Goal: Find specific page/section: Find specific page/section

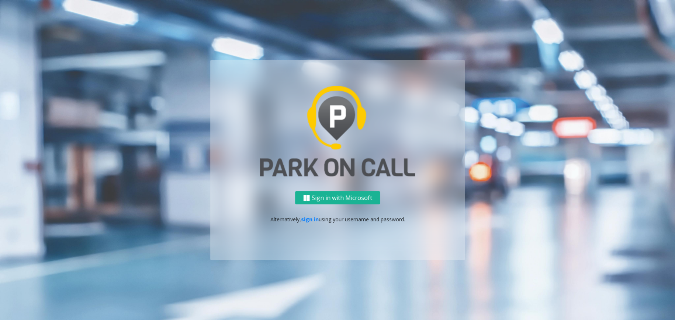
click at [318, 216] on p "Alternatively, sign in using your username and password." at bounding box center [338, 220] width 240 height 8
click at [314, 219] on link "sign in" at bounding box center [310, 219] width 18 height 7
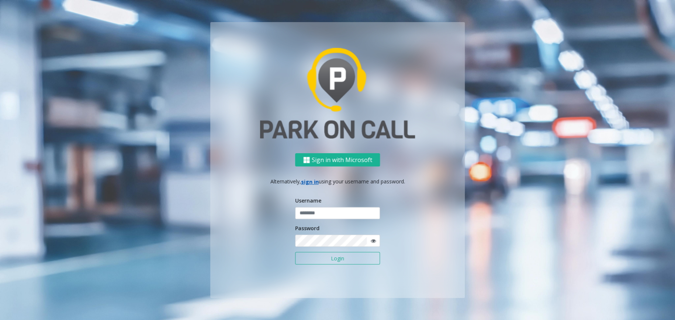
click at [322, 213] on input "text" at bounding box center [337, 213] width 85 height 13
type input "********"
click at [332, 257] on button "Login" at bounding box center [337, 258] width 85 height 13
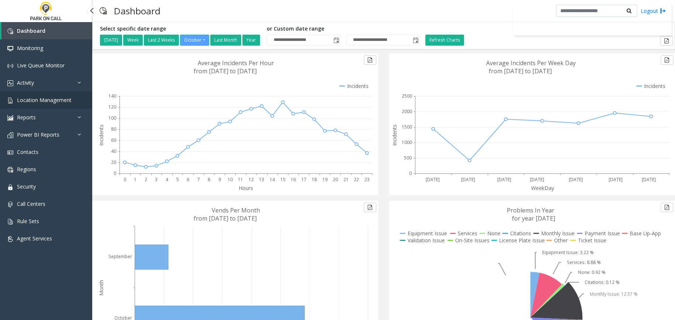
click at [45, 101] on span "Location Management" at bounding box center [44, 100] width 55 height 7
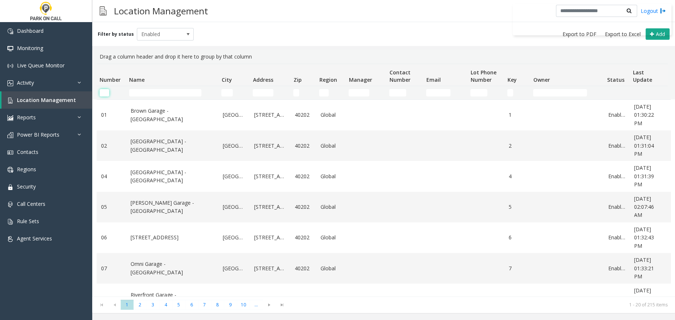
click at [105, 91] on input "Number Filter" at bounding box center [105, 92] width 10 height 7
type input "****"
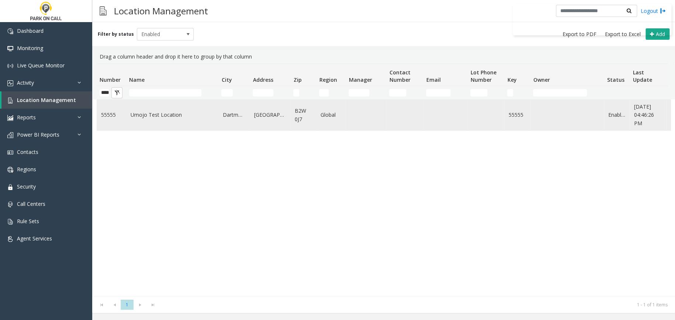
scroll to position [0, 0]
click at [170, 121] on td "Umojo Test Location" at bounding box center [172, 115] width 92 height 31
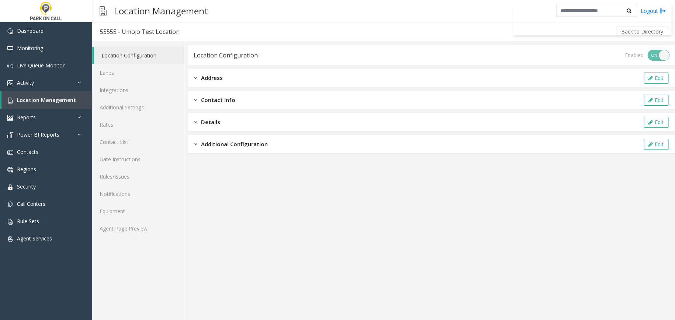
click at [468, 204] on app-location-configuration "Location Configuration Enabled ON OFF Address Edit Contact Info Edit Details Ed…" at bounding box center [431, 182] width 487 height 275
click at [70, 99] on span "Location Management" at bounding box center [46, 100] width 59 height 7
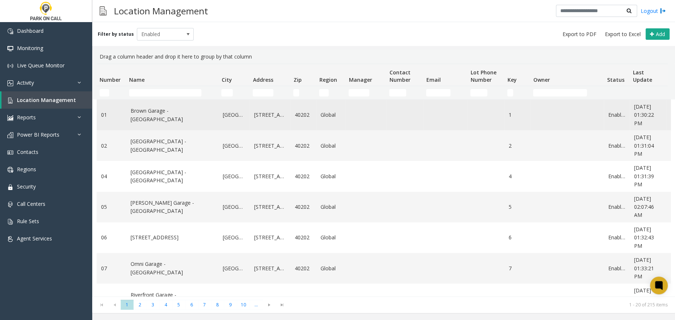
click at [174, 114] on link "Brown Garage - [GEOGRAPHIC_DATA]" at bounding box center [172, 115] width 83 height 17
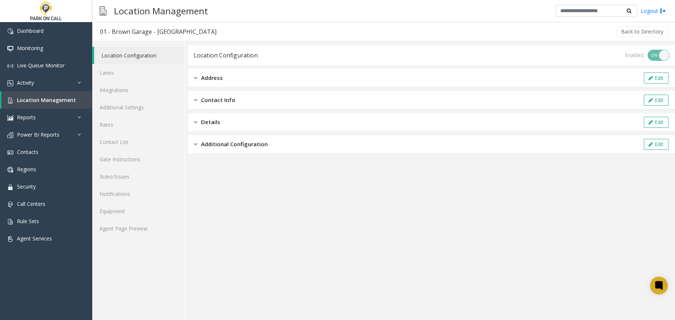
click at [214, 146] on span "Additional Configuration" at bounding box center [234, 144] width 67 height 8
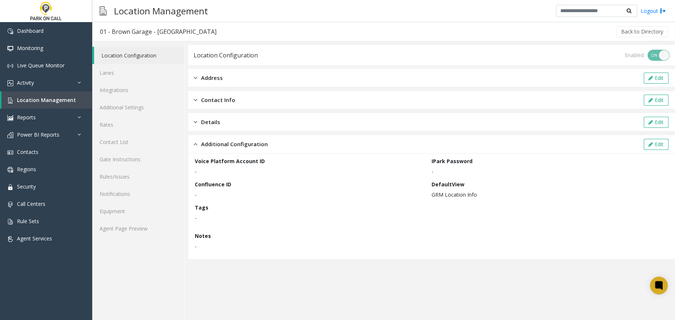
click at [220, 143] on span "Additional Configuration" at bounding box center [234, 144] width 67 height 8
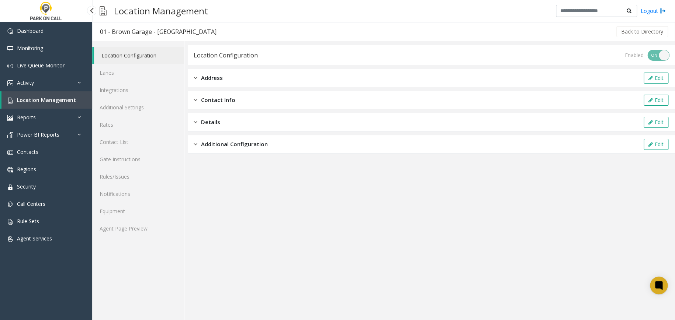
click at [56, 99] on span "Location Management" at bounding box center [46, 100] width 59 height 7
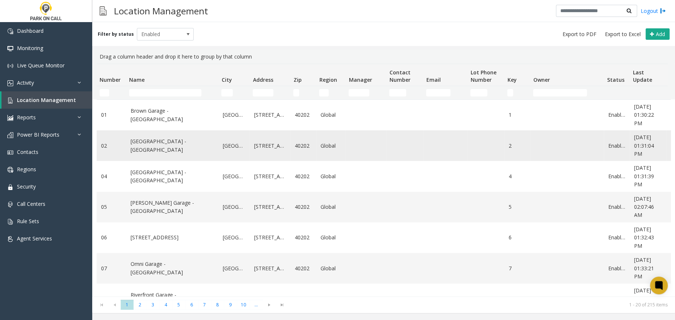
click at [158, 147] on link "[GEOGRAPHIC_DATA] - [GEOGRAPHIC_DATA]" at bounding box center [172, 146] width 83 height 17
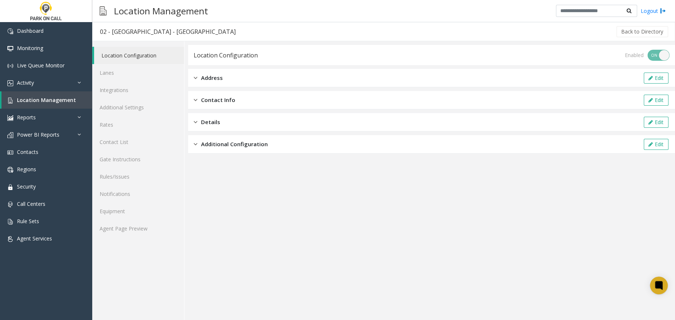
click at [220, 142] on span "Additional Configuration" at bounding box center [234, 144] width 67 height 8
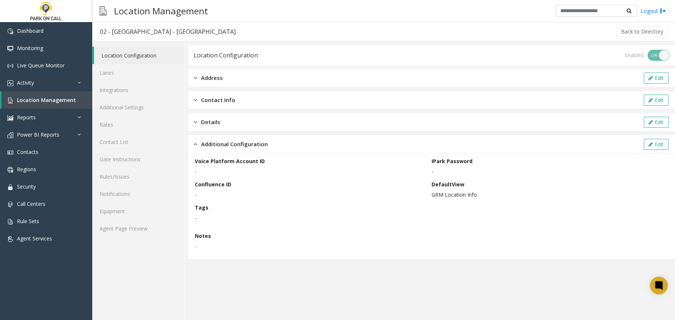
click at [140, 57] on link "Location Configuration" at bounding box center [139, 55] width 90 height 17
click at [55, 102] on span "Location Management" at bounding box center [46, 100] width 59 height 7
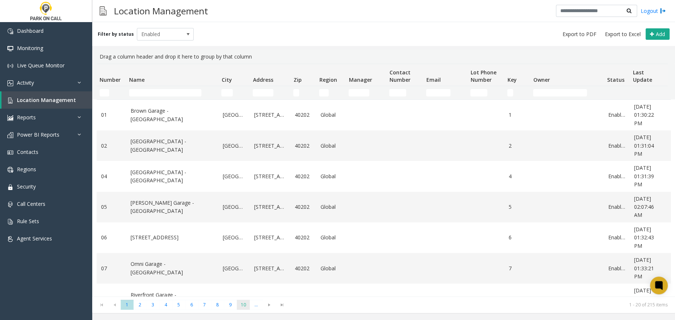
click at [244, 302] on span "10" at bounding box center [243, 305] width 13 height 10
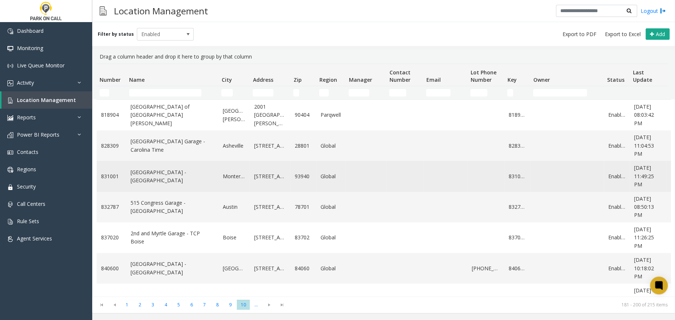
click at [148, 175] on link "[GEOGRAPHIC_DATA] - [GEOGRAPHIC_DATA]" at bounding box center [172, 177] width 83 height 17
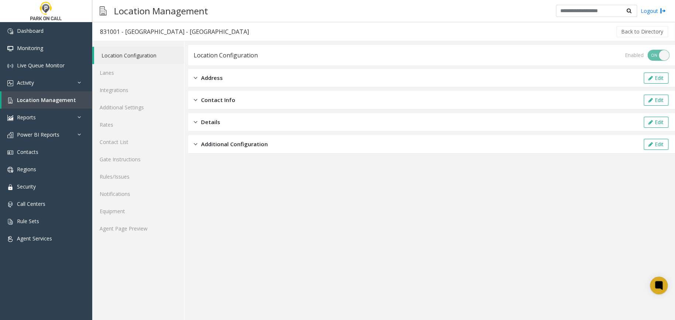
click at [218, 141] on span "Additional Configuration" at bounding box center [234, 144] width 67 height 8
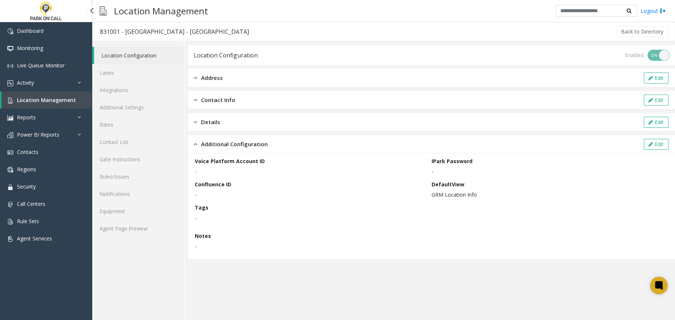
click at [66, 101] on span "Location Management" at bounding box center [46, 100] width 59 height 7
